Goal: Information Seeking & Learning: Learn about a topic

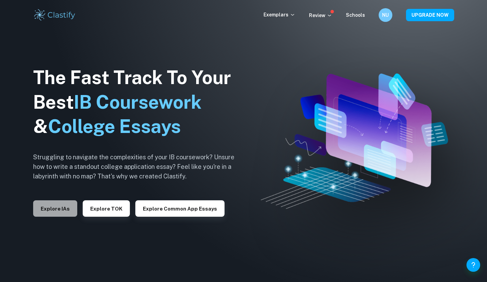
click at [58, 205] on button "Explore IAs" at bounding box center [55, 208] width 44 height 16
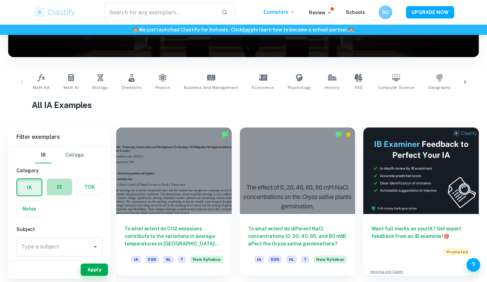
click at [63, 190] on label "button" at bounding box center [59, 187] width 25 height 16
click at [0, 0] on input "radio" at bounding box center [0, 0] width 0 height 0
click at [65, 245] on input "Type a subject" at bounding box center [54, 246] width 70 height 13
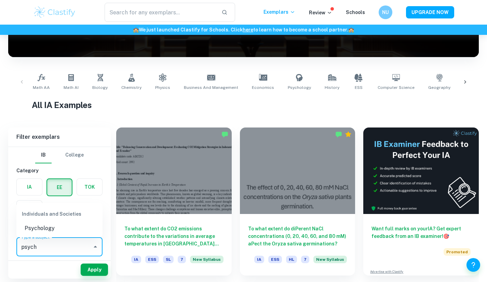
click at [55, 229] on li "Psychology" at bounding box center [59, 228] width 86 height 12
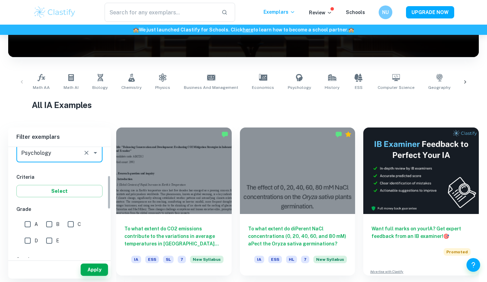
scroll to position [94, 0]
type input "Psychology"
click at [29, 224] on input "A" at bounding box center [28, 224] width 14 height 14
checkbox input "true"
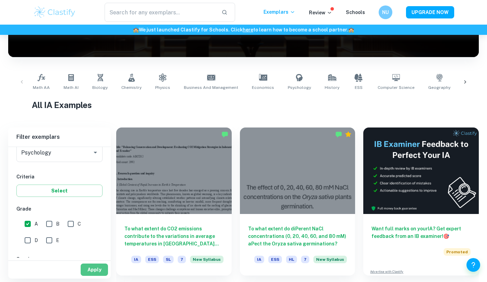
click at [86, 272] on button "Apply" at bounding box center [94, 269] width 27 height 12
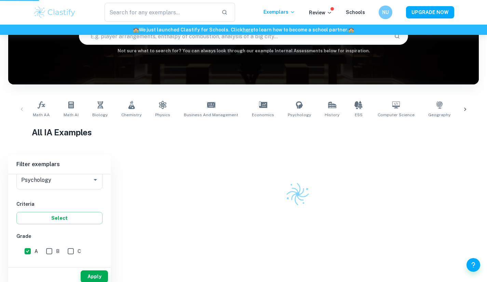
scroll to position [52, 0]
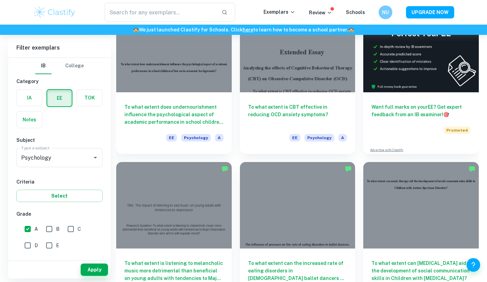
scroll to position [81, 0]
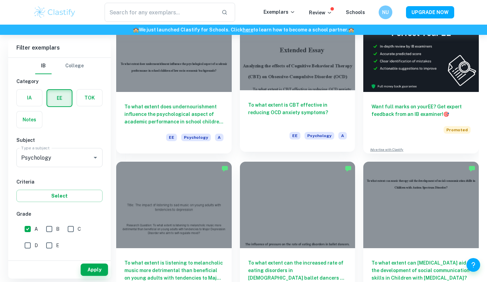
click at [301, 101] on h6 "To what extent is CBT effective in reducing OCD anxiety symptoms?" at bounding box center [297, 112] width 99 height 23
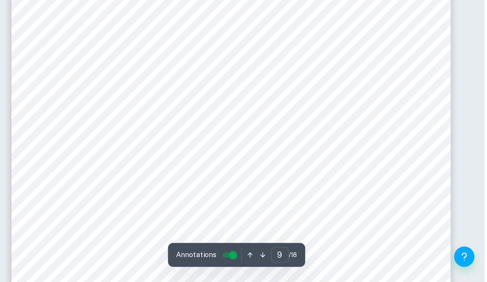
scroll to position [3367, 0]
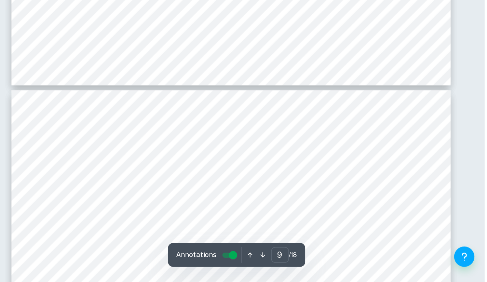
type input "10"
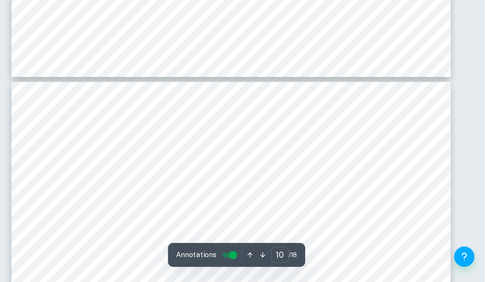
scroll to position [3891, 0]
